Goal: Understand site structure: Understand site structure

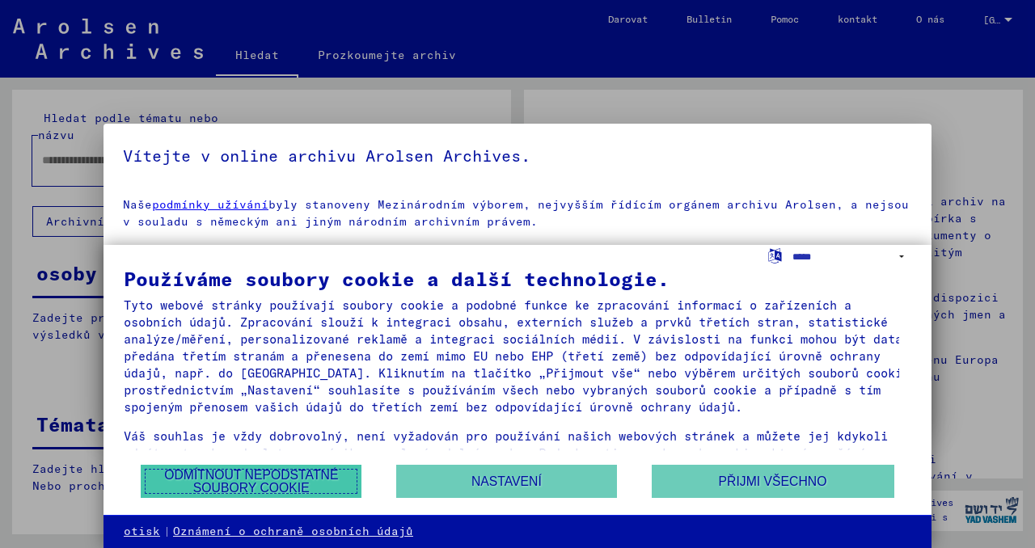
click at [315, 481] on font "Odmítnout nepodstatné soubory cookie" at bounding box center [251, 481] width 174 height 27
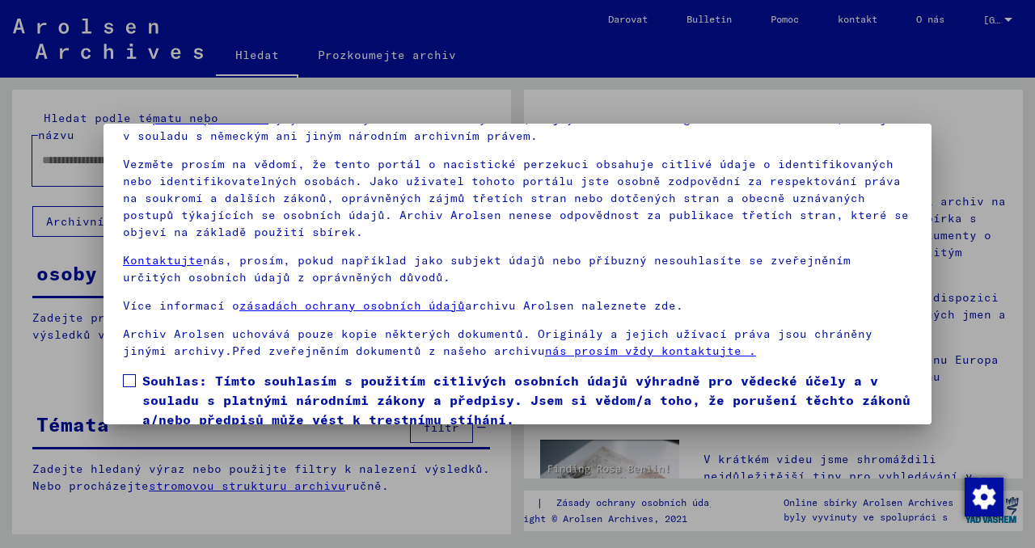
scroll to position [136, 0]
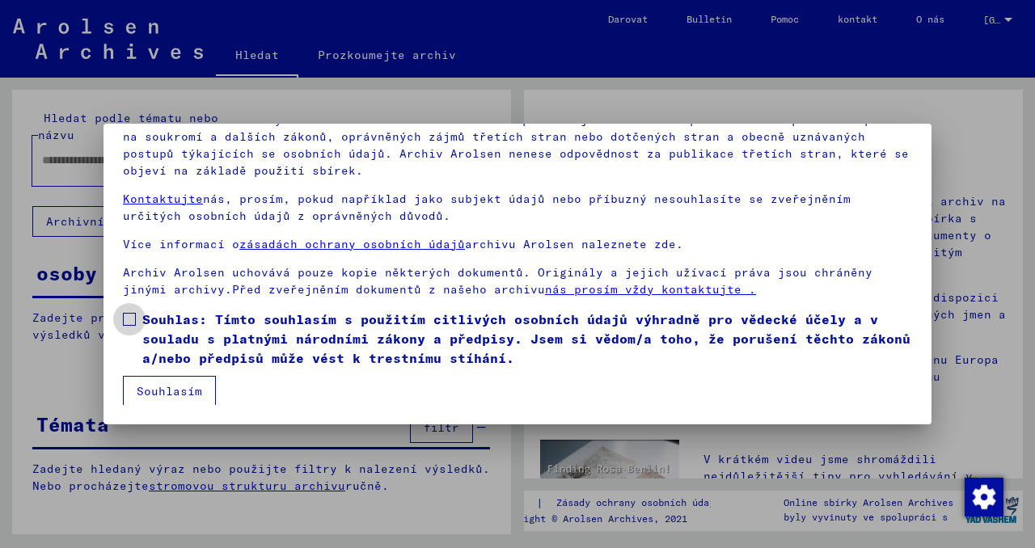
click at [206, 337] on font "Souhlas: Tímto souhlasím s použitím citlivých osobních údajů výhradně pro vědec…" at bounding box center [526, 338] width 768 height 55
click at [184, 392] on font "Souhlasím" at bounding box center [170, 391] width 66 height 15
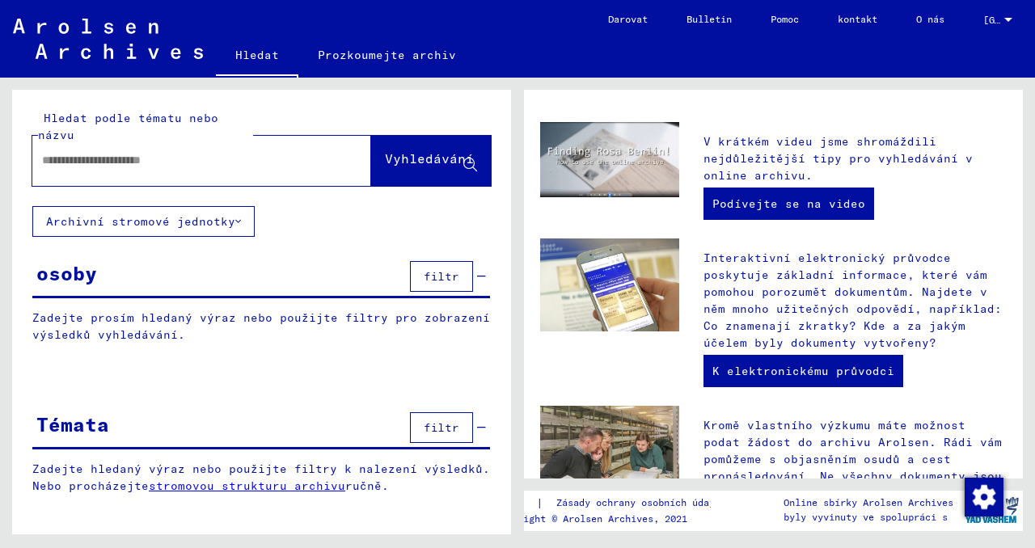
scroll to position [324, 0]
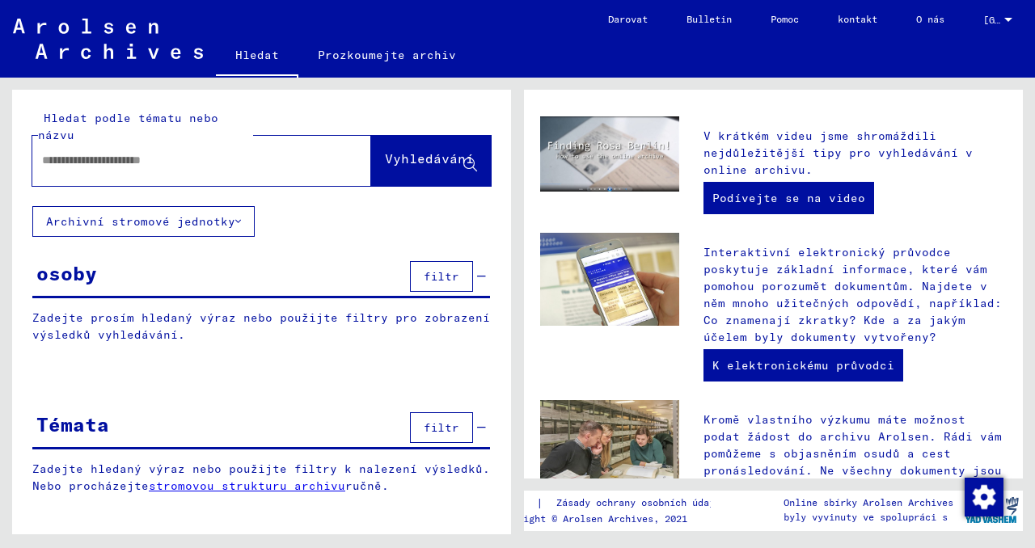
click at [252, 161] on input "text" at bounding box center [182, 160] width 281 height 17
click at [383, 58] on font "Prozkoumejte archiv" at bounding box center [387, 55] width 138 height 15
click at [59, 274] on font "osoby" at bounding box center [66, 273] width 61 height 24
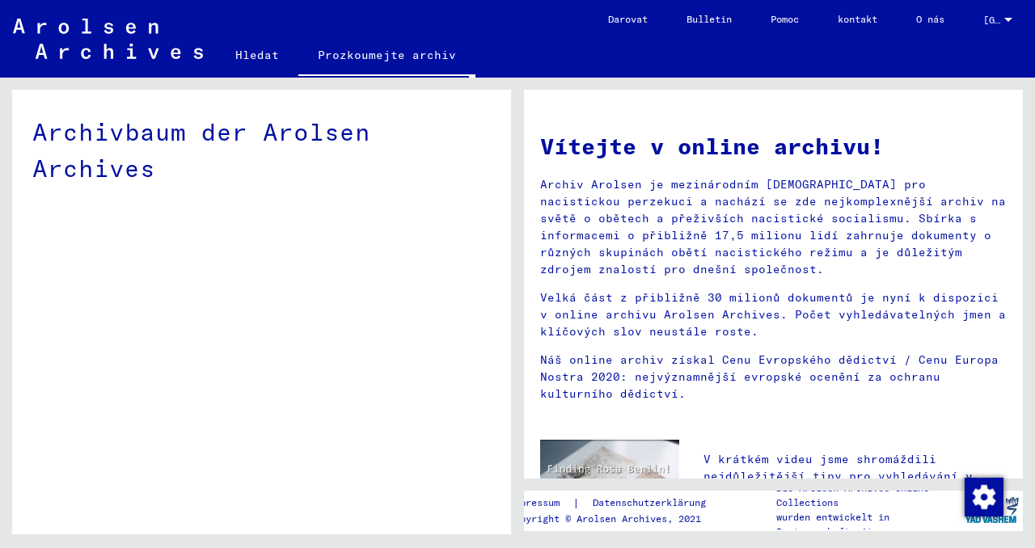
click at [59, 274] on div "Archivbaum der Arolsen Archives" at bounding box center [261, 318] width 499 height 457
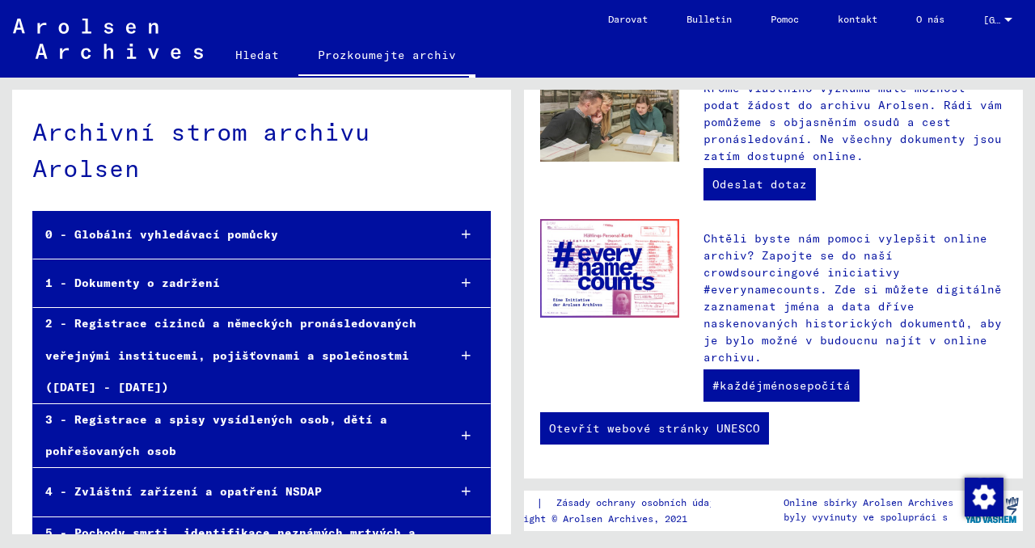
click at [360, 232] on div "0 - Globální vyhledávací pomůcky" at bounding box center [233, 235] width 401 height 32
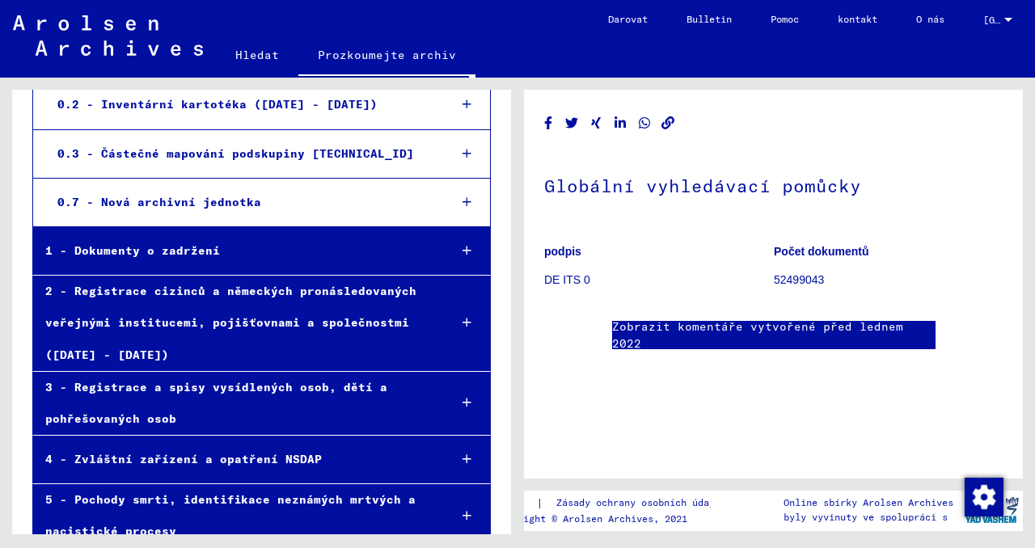
scroll to position [243, 0]
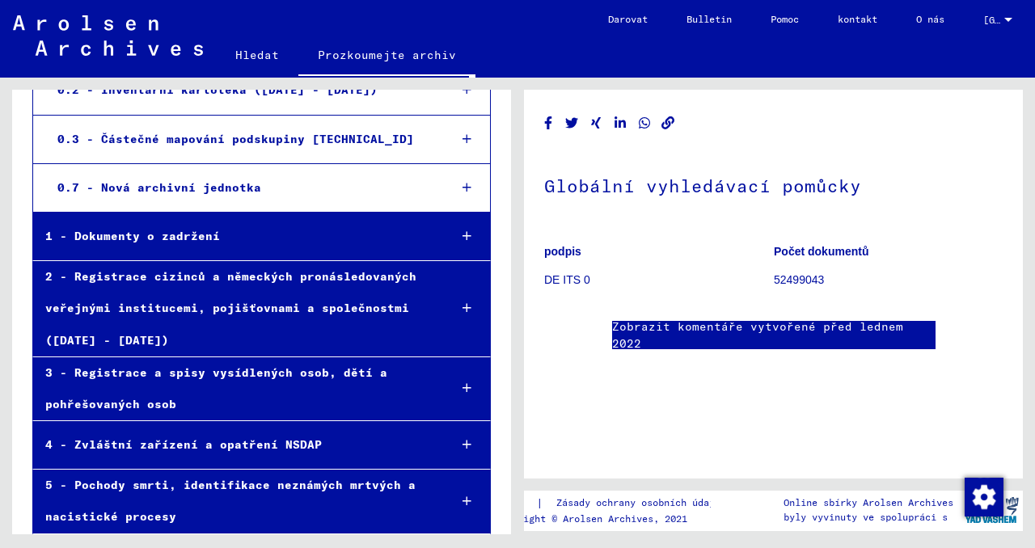
click at [341, 309] on font "2 - Registrace cizinců a německých pronásledovaných veřejnými institucemi, poji…" at bounding box center [230, 308] width 371 height 78
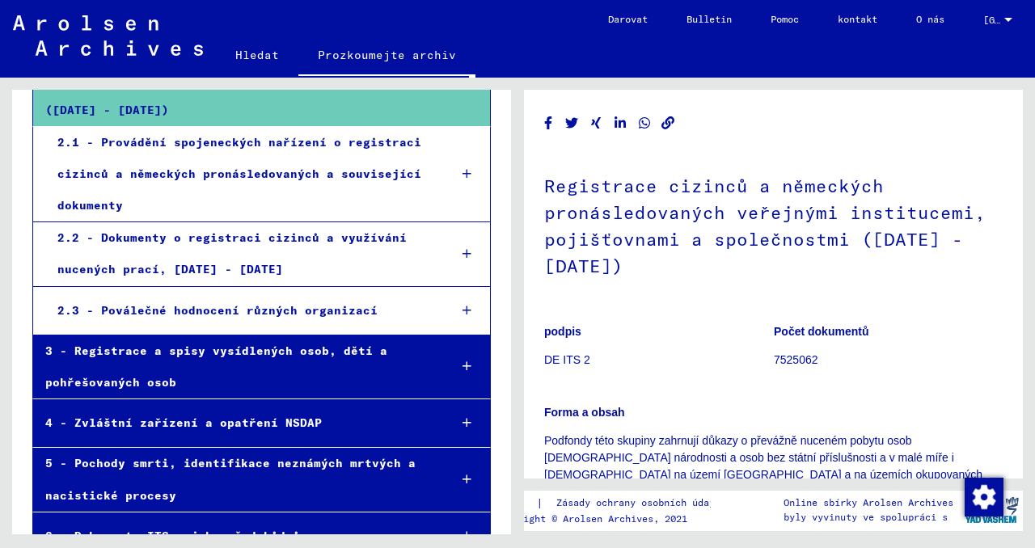
scroll to position [565, 0]
